Goal: Contribute content: Add original content to the website for others to see

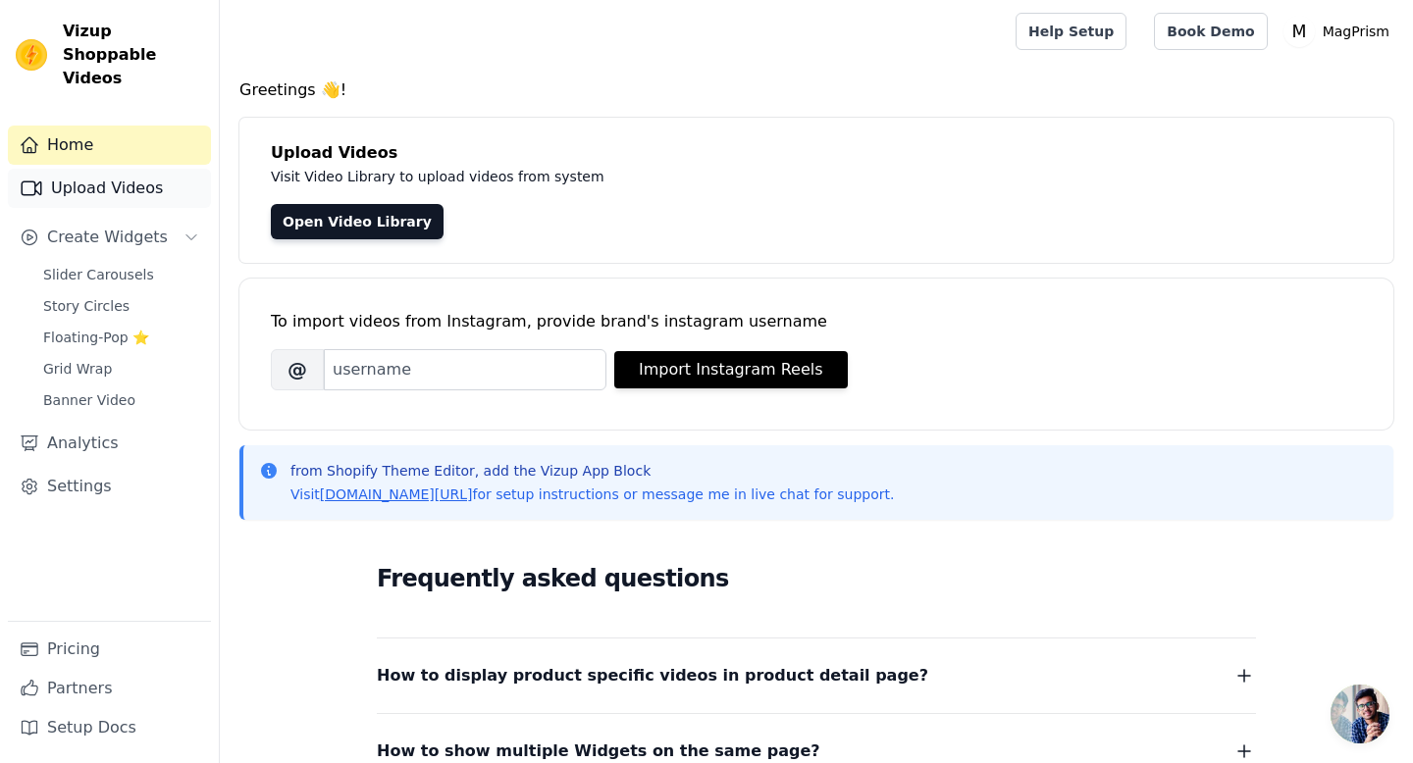
click at [132, 169] on link "Upload Videos" at bounding box center [109, 188] width 203 height 39
click at [103, 169] on link "Upload Videos" at bounding box center [109, 188] width 203 height 39
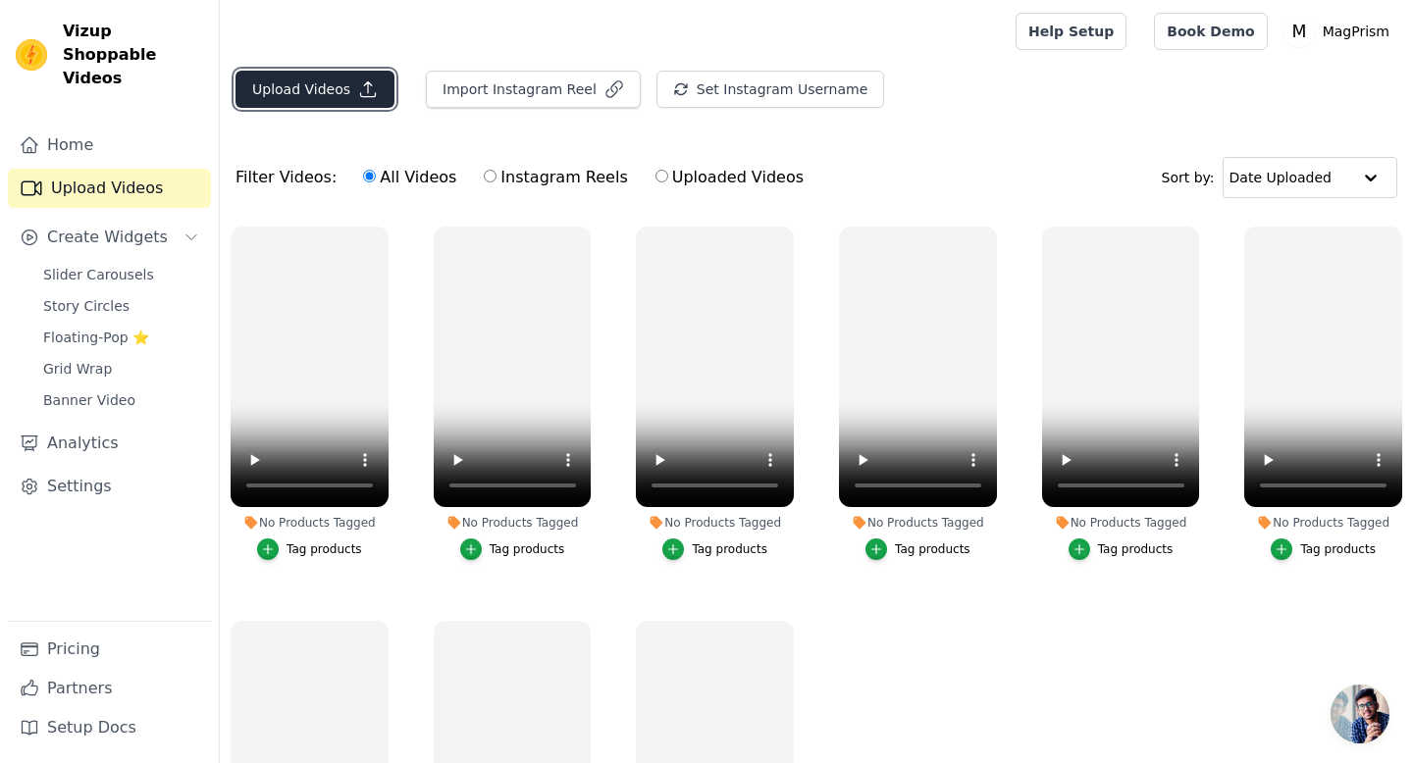
click at [345, 87] on button "Upload Videos" at bounding box center [314, 89] width 159 height 37
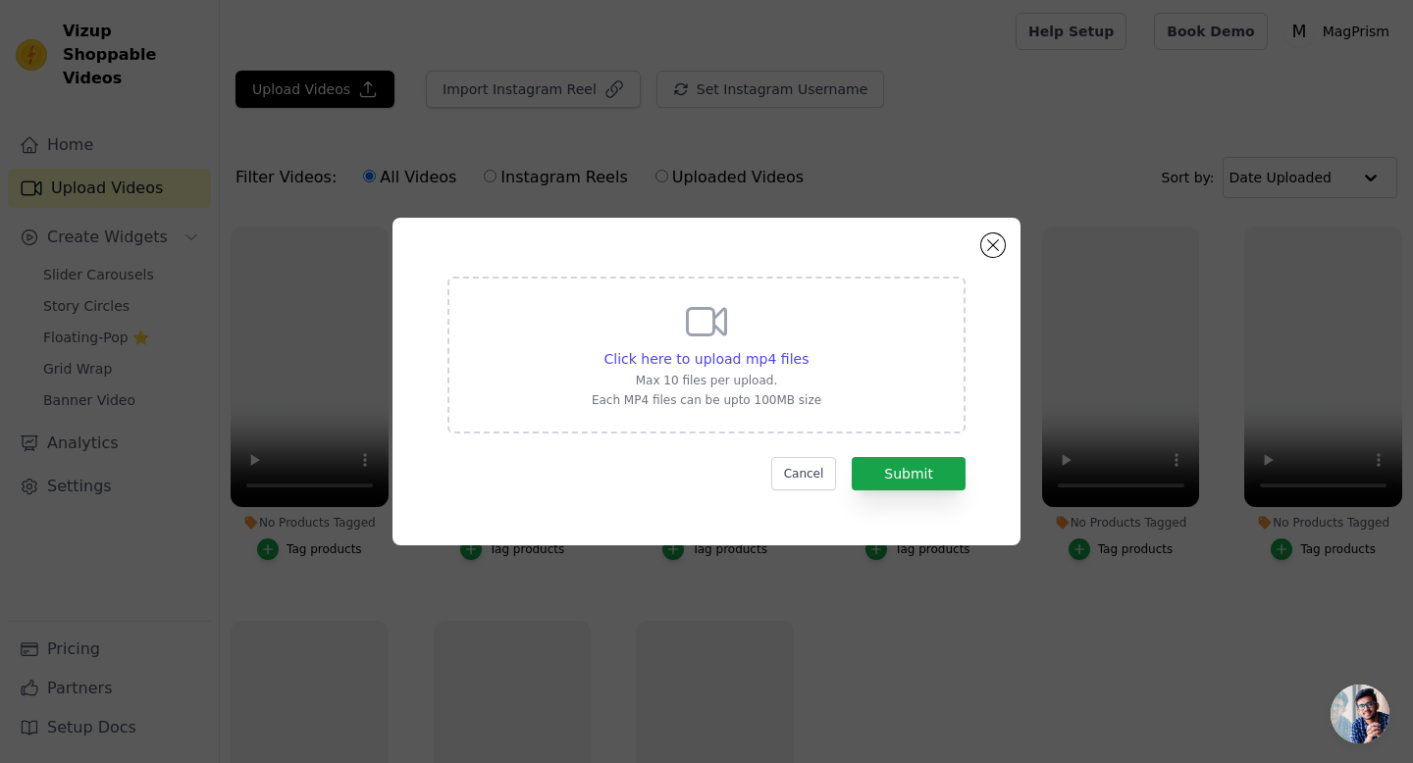
click at [851, 326] on div "Click here to upload mp4 files Max 10 files per upload. Each MP4 files can be u…" at bounding box center [706, 355] width 518 height 157
click at [808, 348] on input "Click here to upload mp4 files Max 10 files per upload. Each MP4 files can be u…" at bounding box center [807, 348] width 1 height 1
click at [999, 251] on button "Close modal" at bounding box center [993, 245] width 24 height 24
